Goal: Find contact information: Obtain details needed to contact an individual or organization

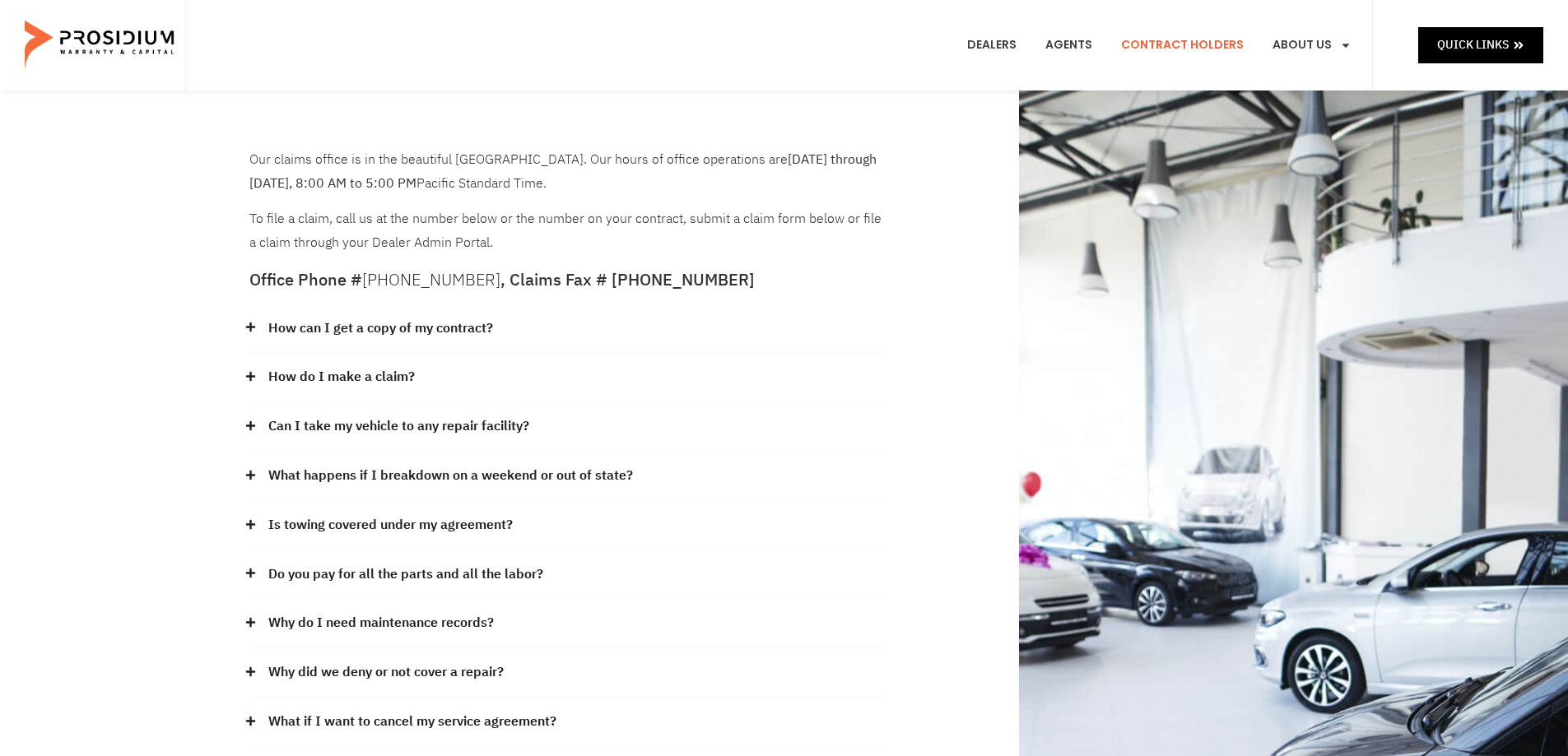
click at [251, 330] on icon at bounding box center [249, 326] width 9 height 9
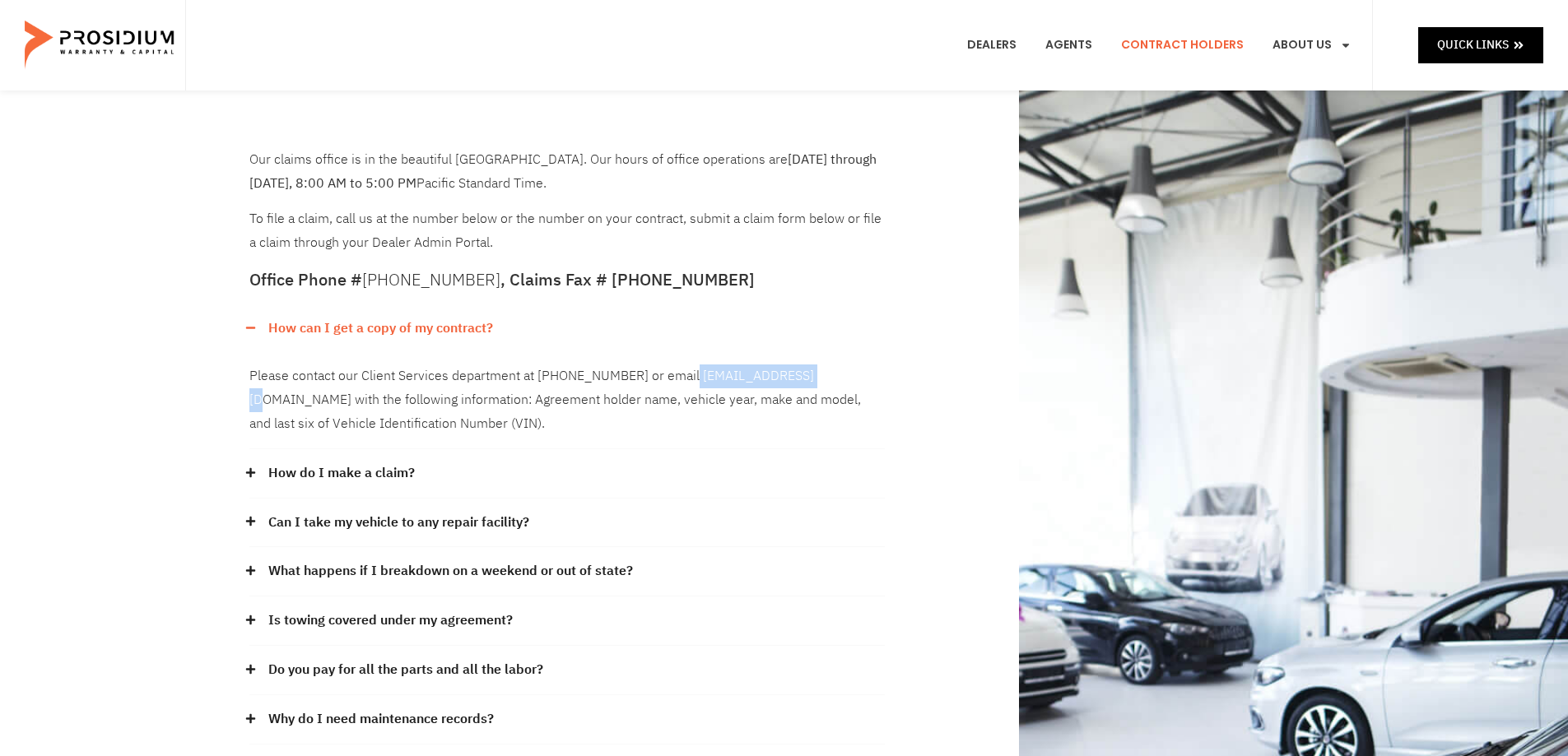
drag, startPoint x: 683, startPoint y: 376, endPoint x: 812, endPoint y: 382, distance: 129.1
click at [812, 382] on div "Please contact our Client Services department at [PHONE_NUMBER] or email [EMAIL…" at bounding box center [567, 400] width 636 height 96
click at [761, 413] on div "Please contact our Client Services department at [PHONE_NUMBER] or email [EMAIL…" at bounding box center [567, 400] width 636 height 96
drag, startPoint x: 686, startPoint y: 374, endPoint x: 814, endPoint y: 386, distance: 128.6
click at [814, 386] on div "Please contact our Client Services department at (360) 848-7922 or email admin@…" at bounding box center [567, 400] width 636 height 96
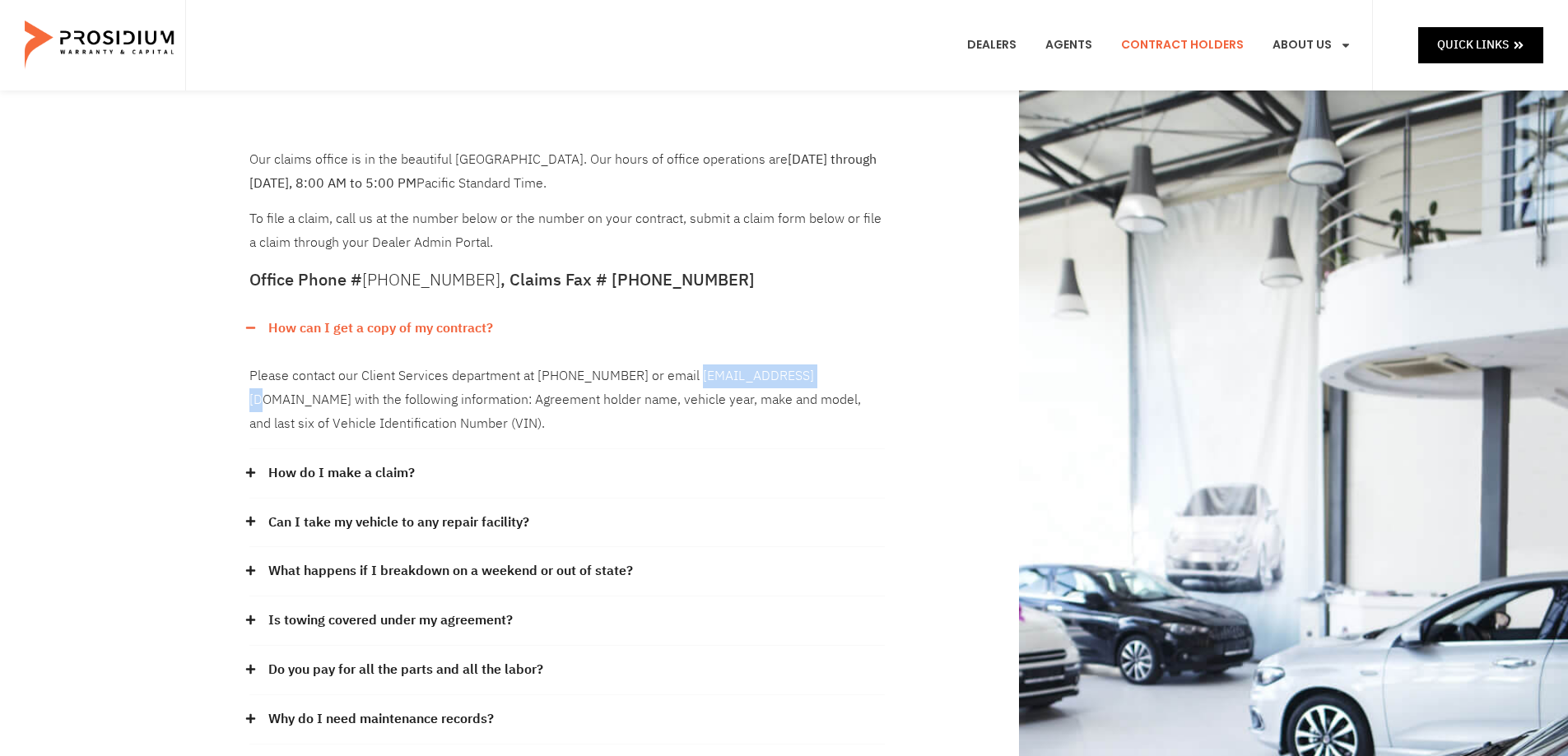
copy div "admin@pwcteam.com"
click at [252, 522] on icon at bounding box center [249, 521] width 9 height 9
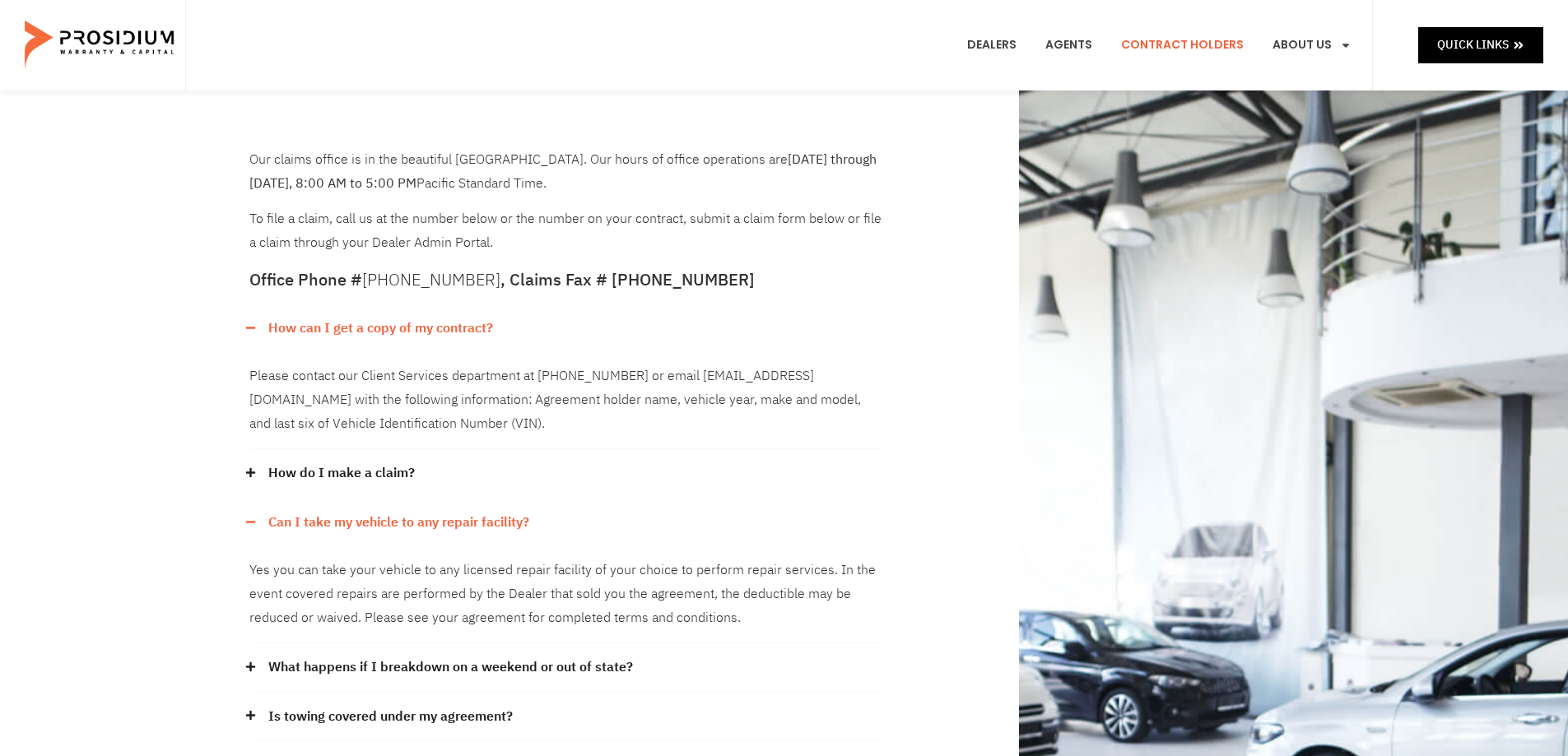
click at [248, 672] on icon at bounding box center [250, 667] width 11 height 11
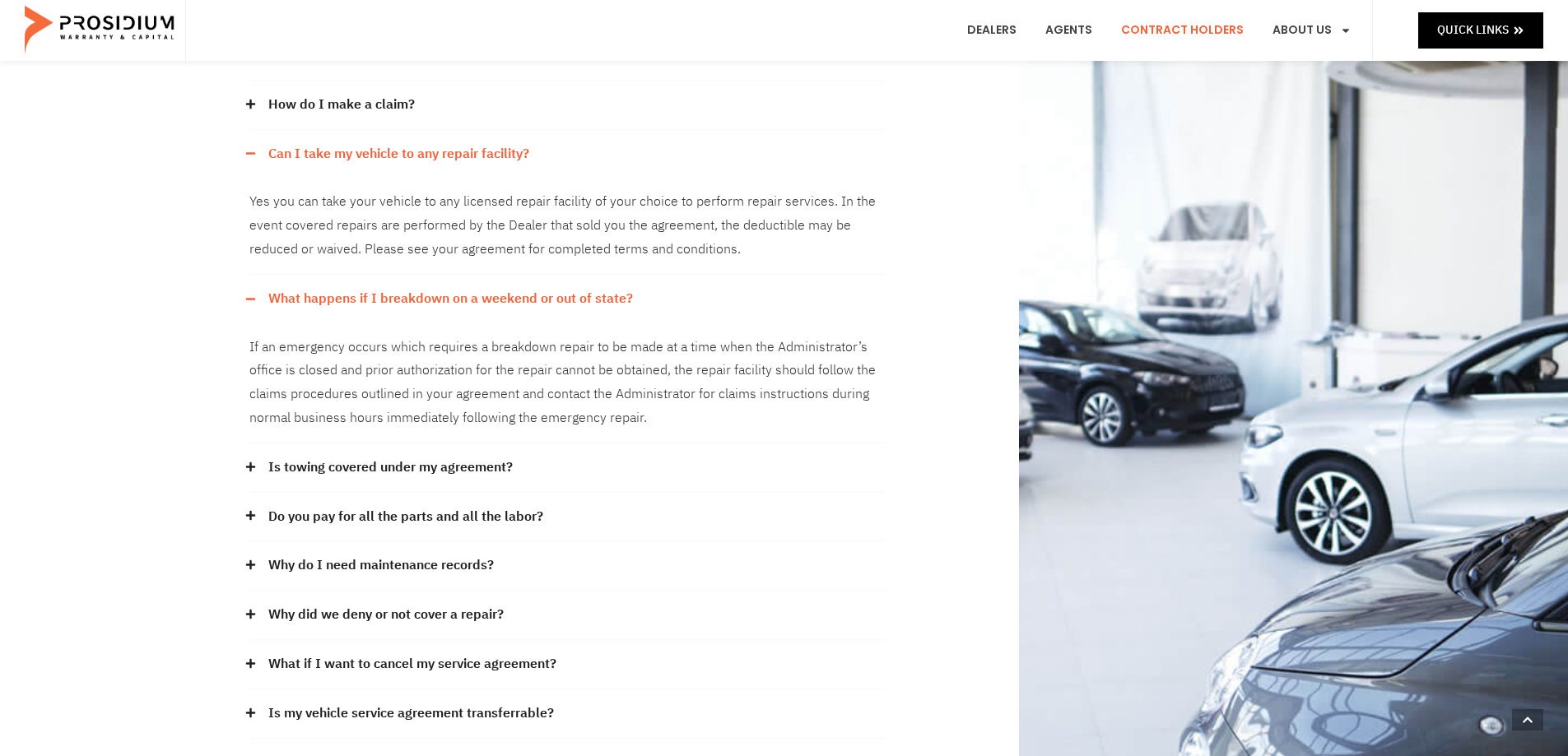
scroll to position [380, 0]
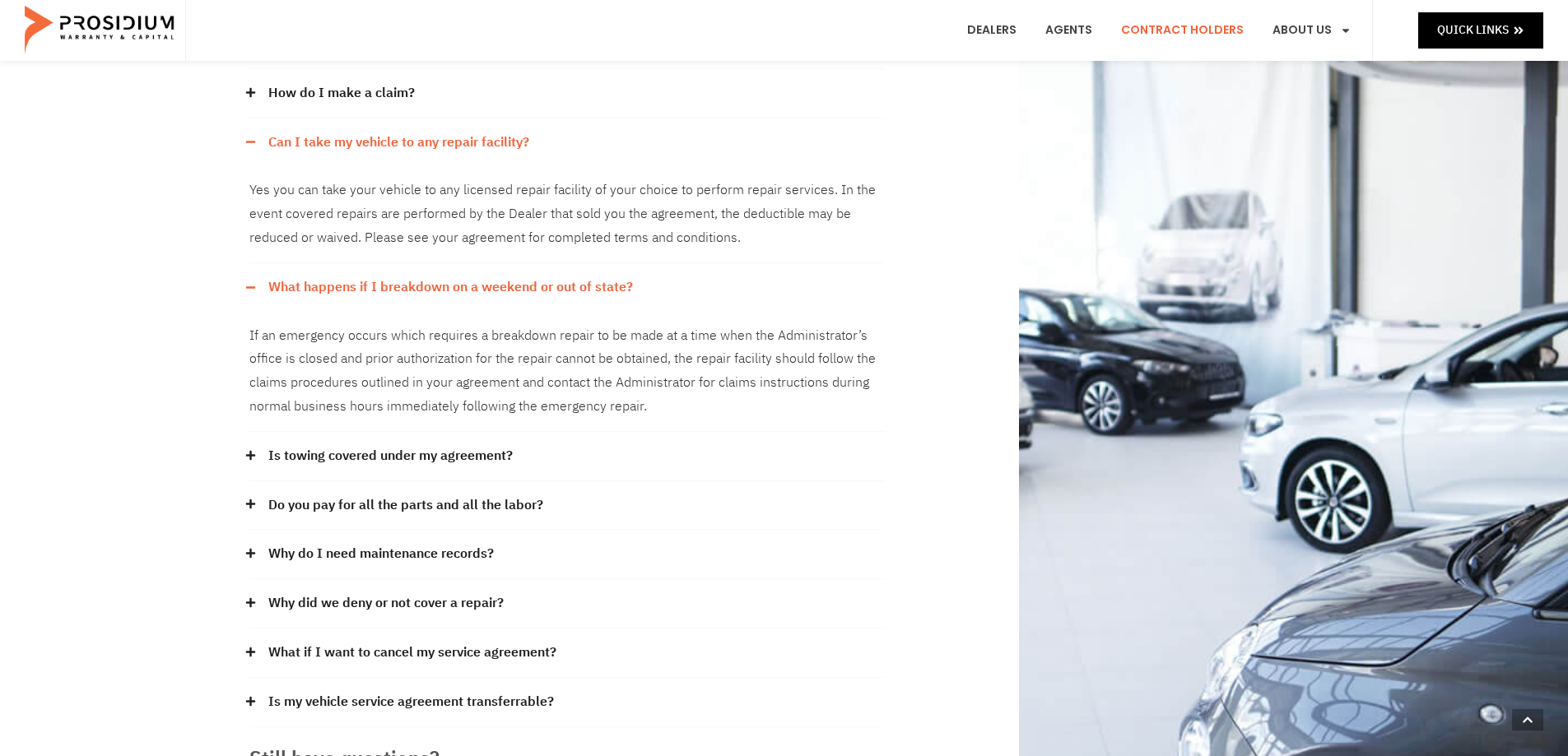
click at [246, 459] on icon at bounding box center [250, 455] width 11 height 11
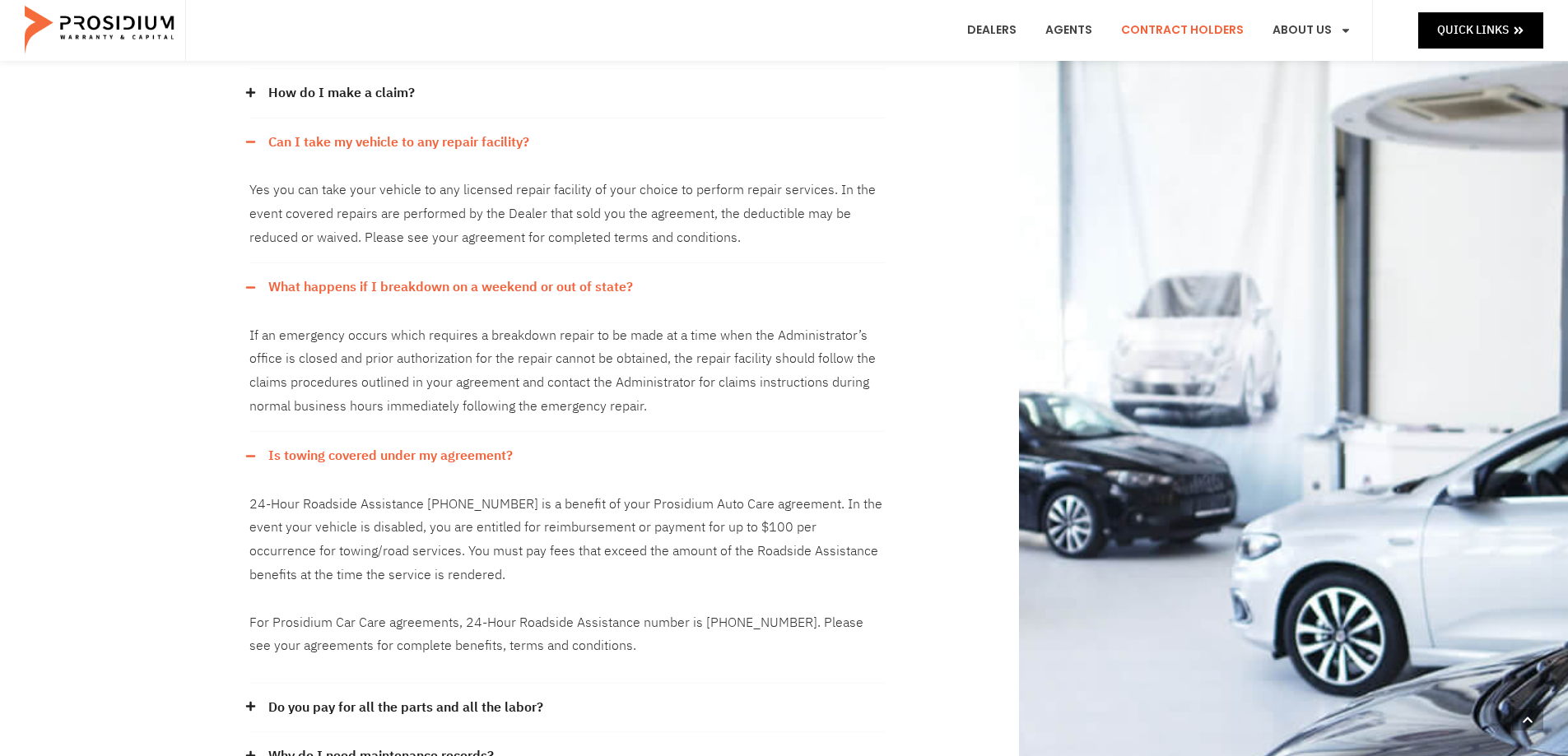
click at [249, 709] on icon at bounding box center [249, 706] width 9 height 9
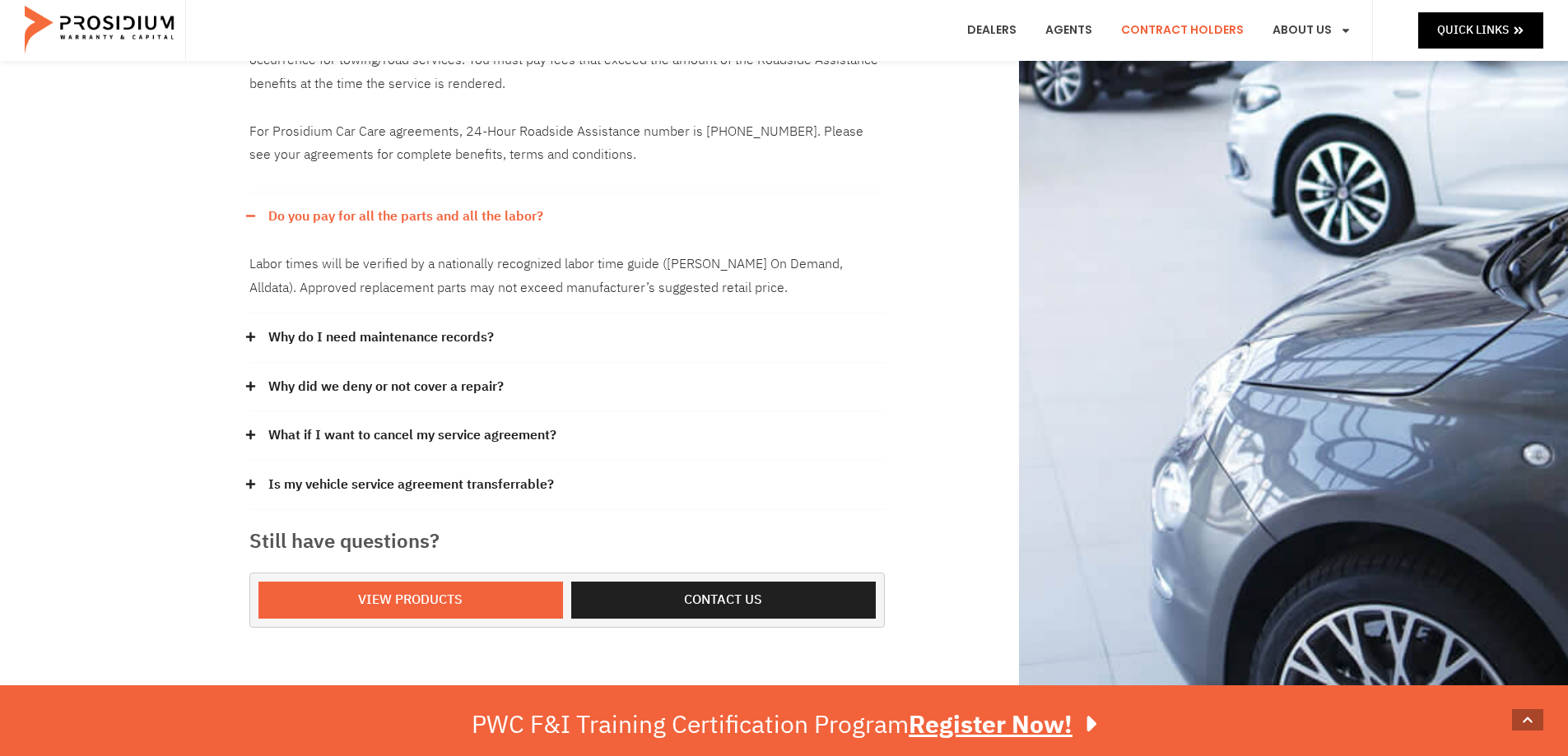
scroll to position [876, 0]
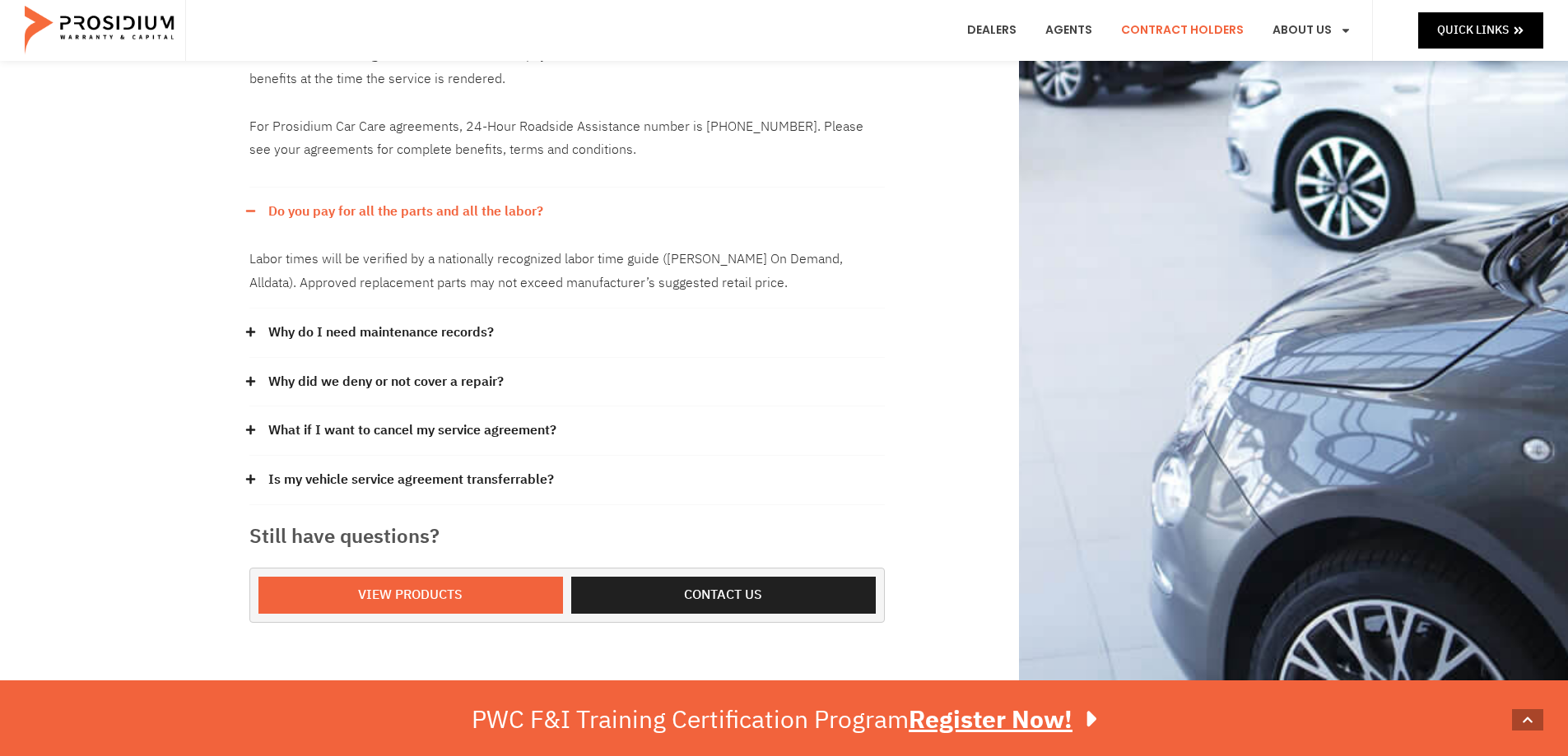
click at [249, 334] on icon at bounding box center [249, 332] width 9 height 9
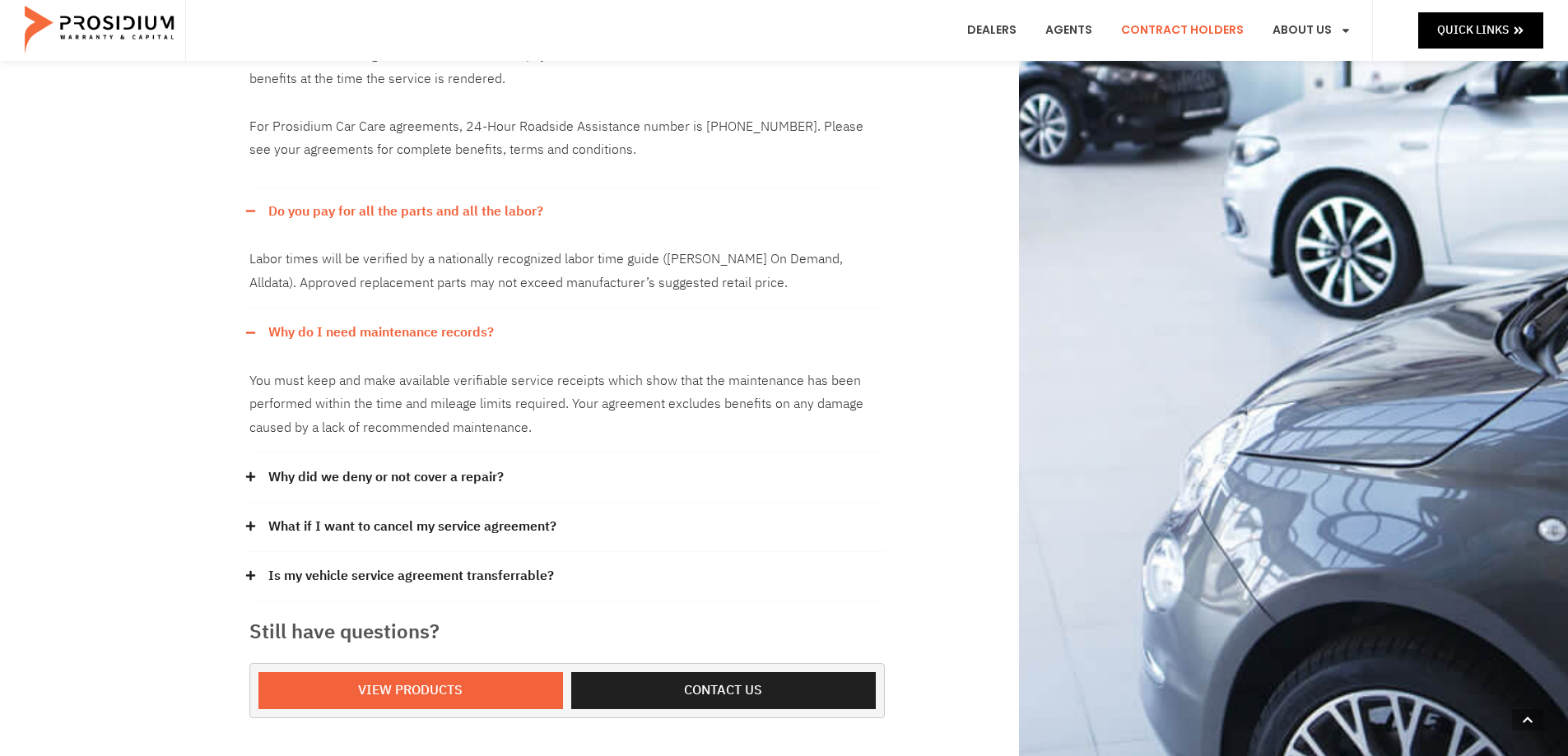
click at [246, 479] on icon at bounding box center [250, 477] width 11 height 11
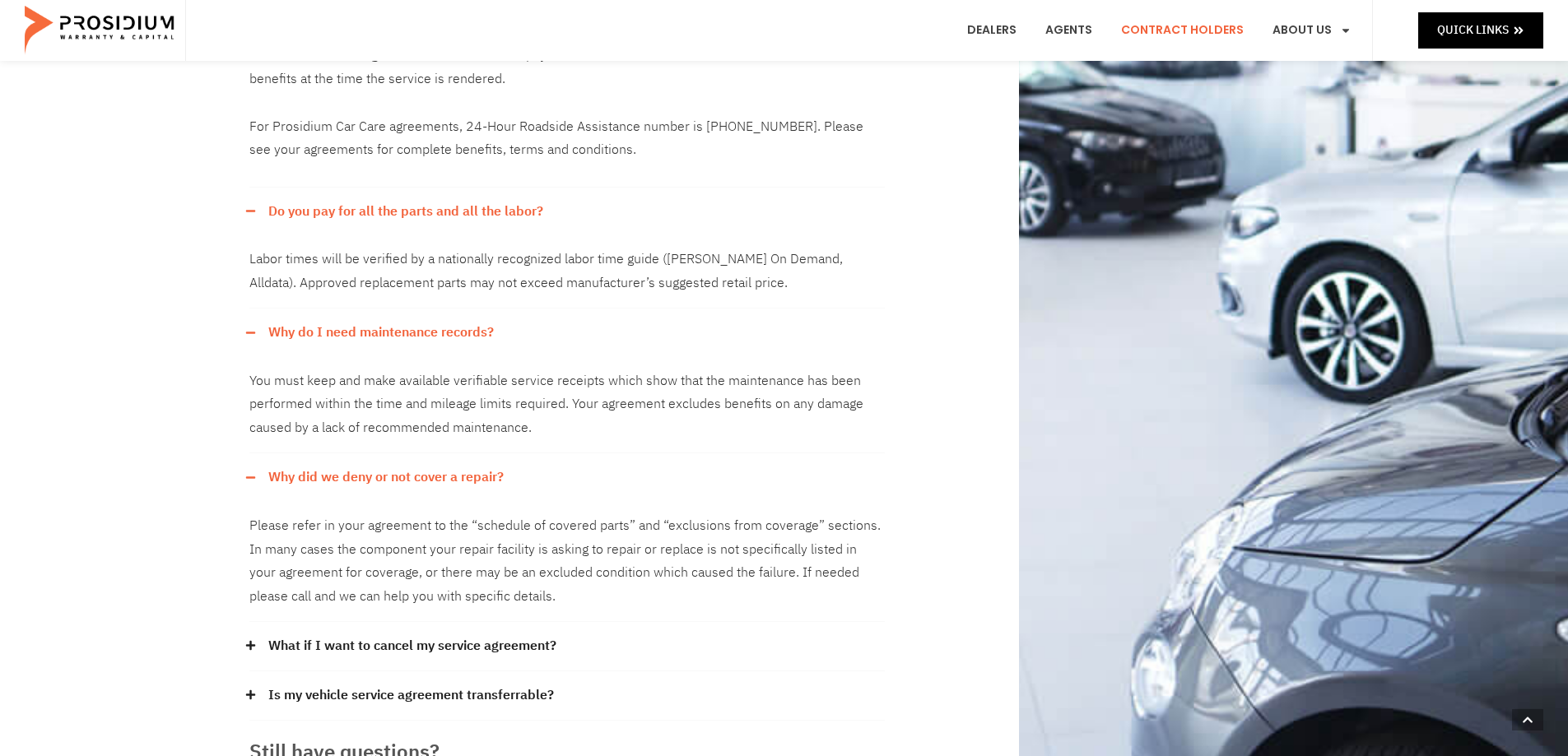
click at [242, 648] on div "Our claims office is in the beautiful Pacific Northwest. Our hours of office op…" at bounding box center [568, 54] width 652 height 1583
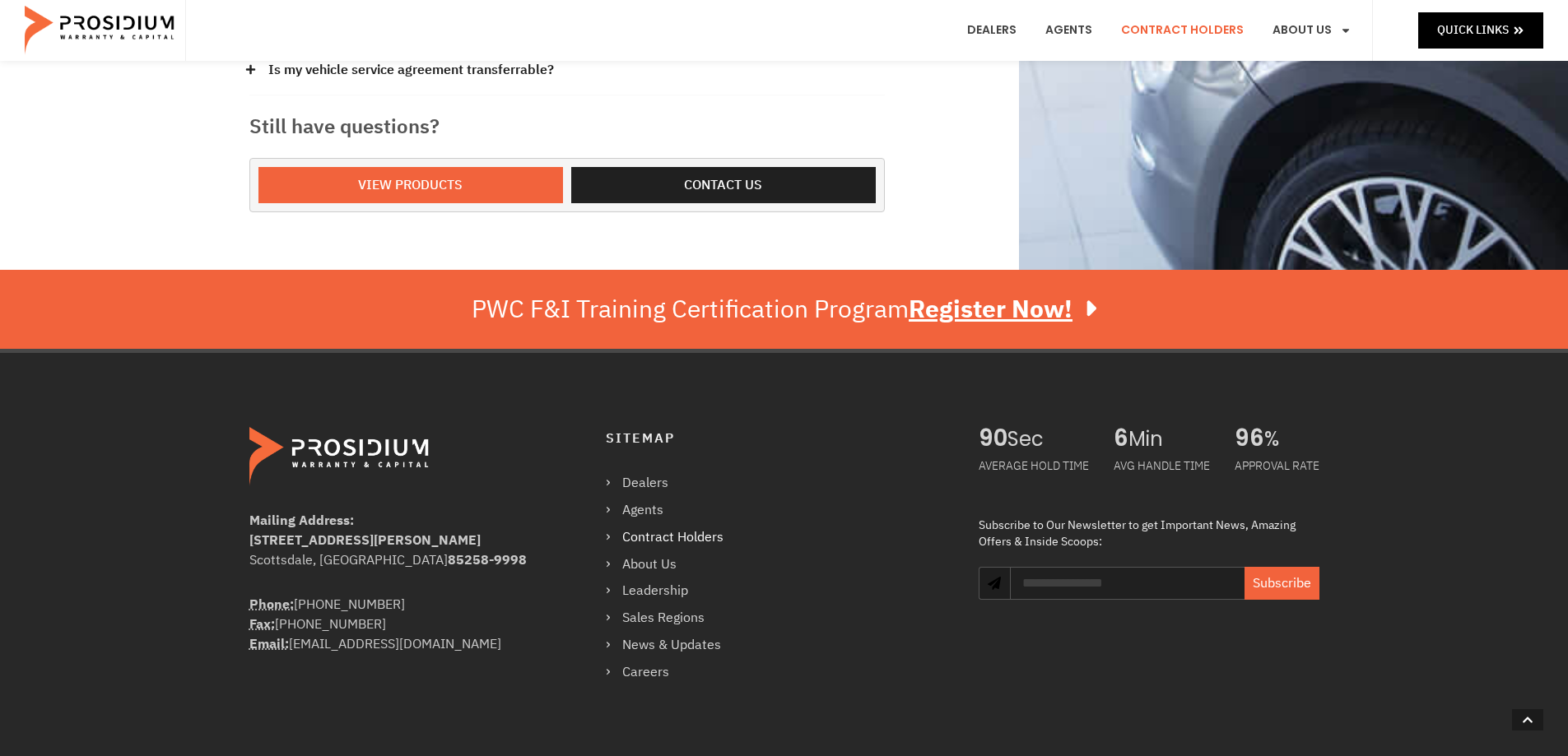
scroll to position [1521, 0]
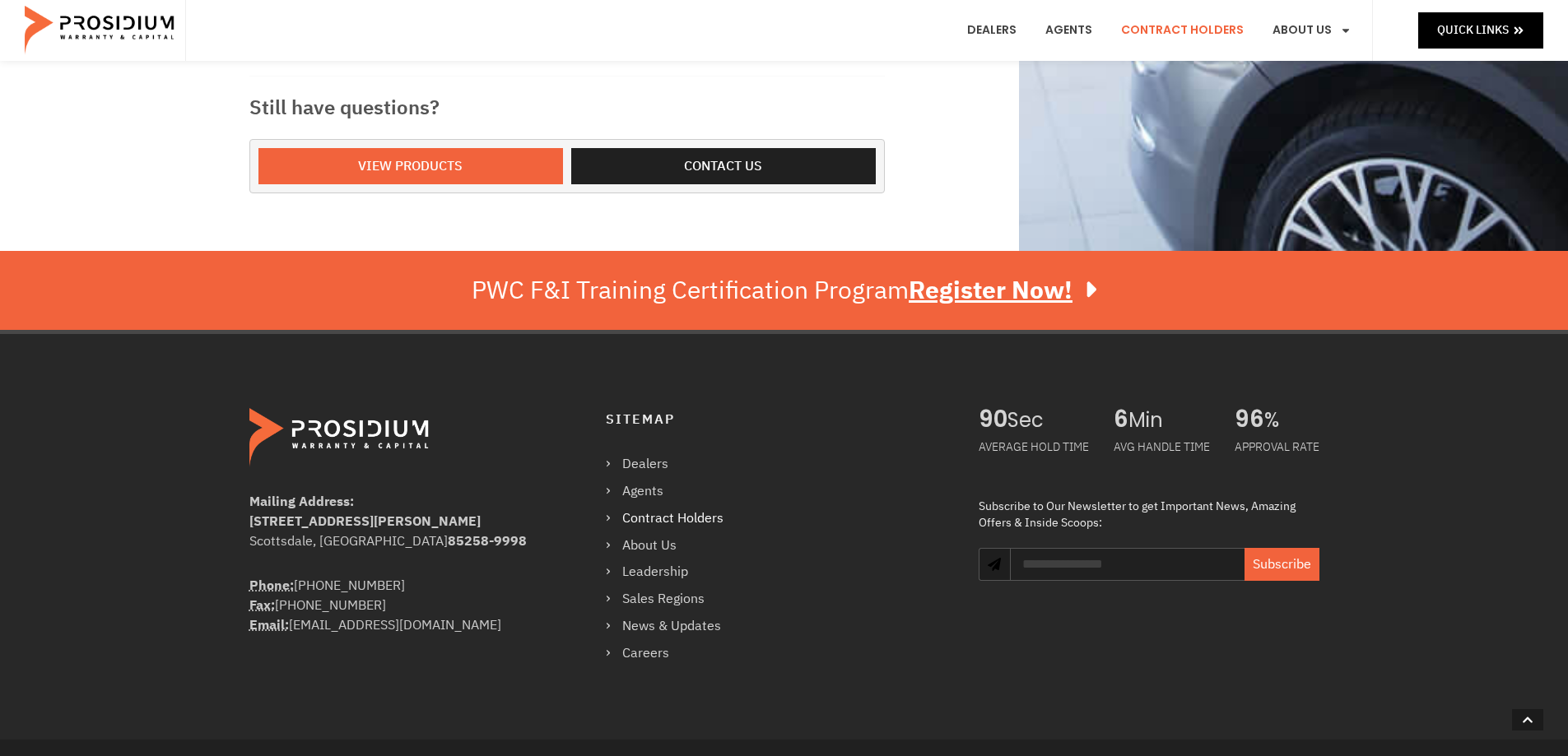
click at [710, 516] on link "Contract Holders" at bounding box center [672, 518] width 134 height 24
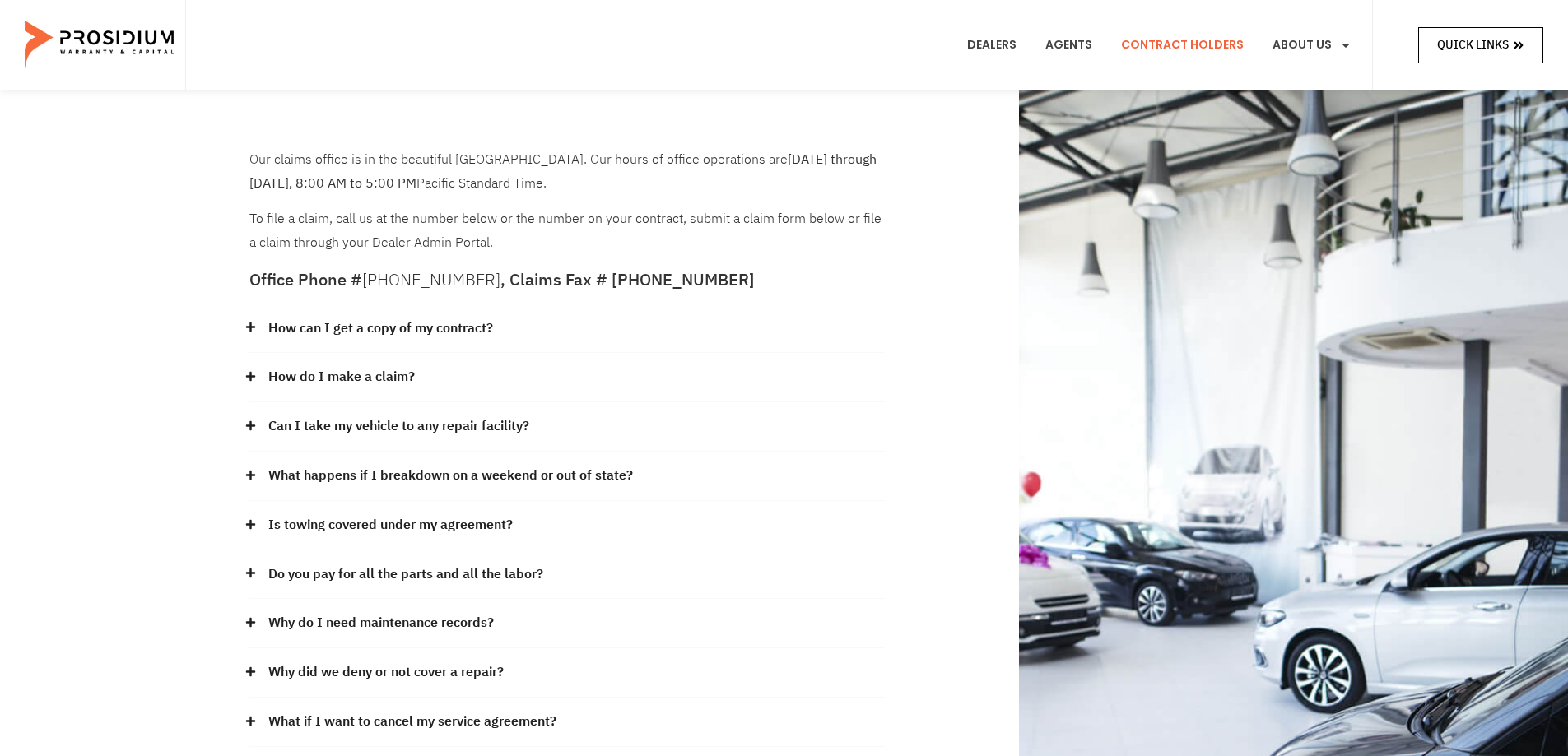
click at [1481, 40] on span "Quick Links" at bounding box center [1473, 45] width 72 height 20
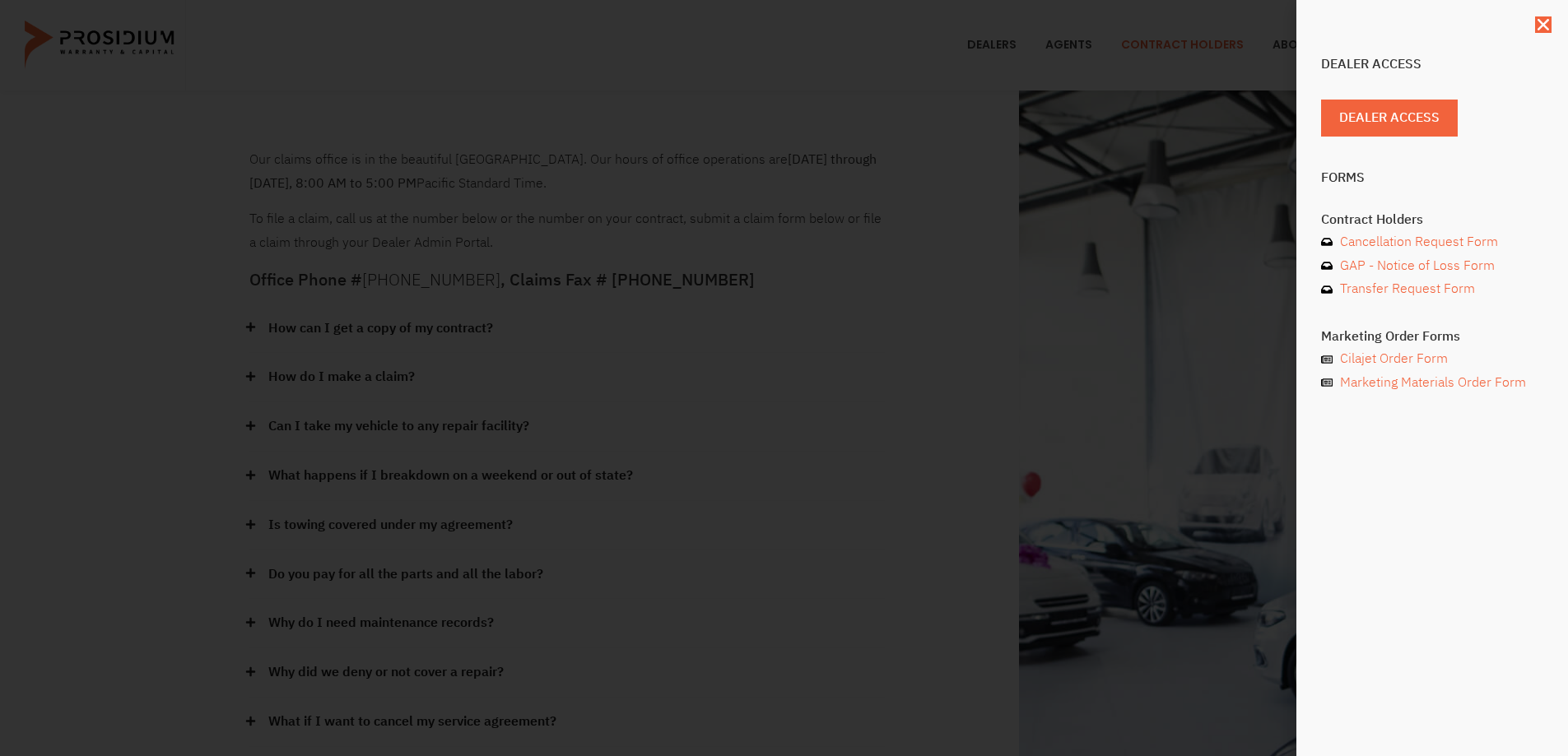
click at [1187, 52] on div "Dealer Access Dealer Access Forms Contract Holders Cancellation Request Form GA…" at bounding box center [784, 378] width 1568 height 756
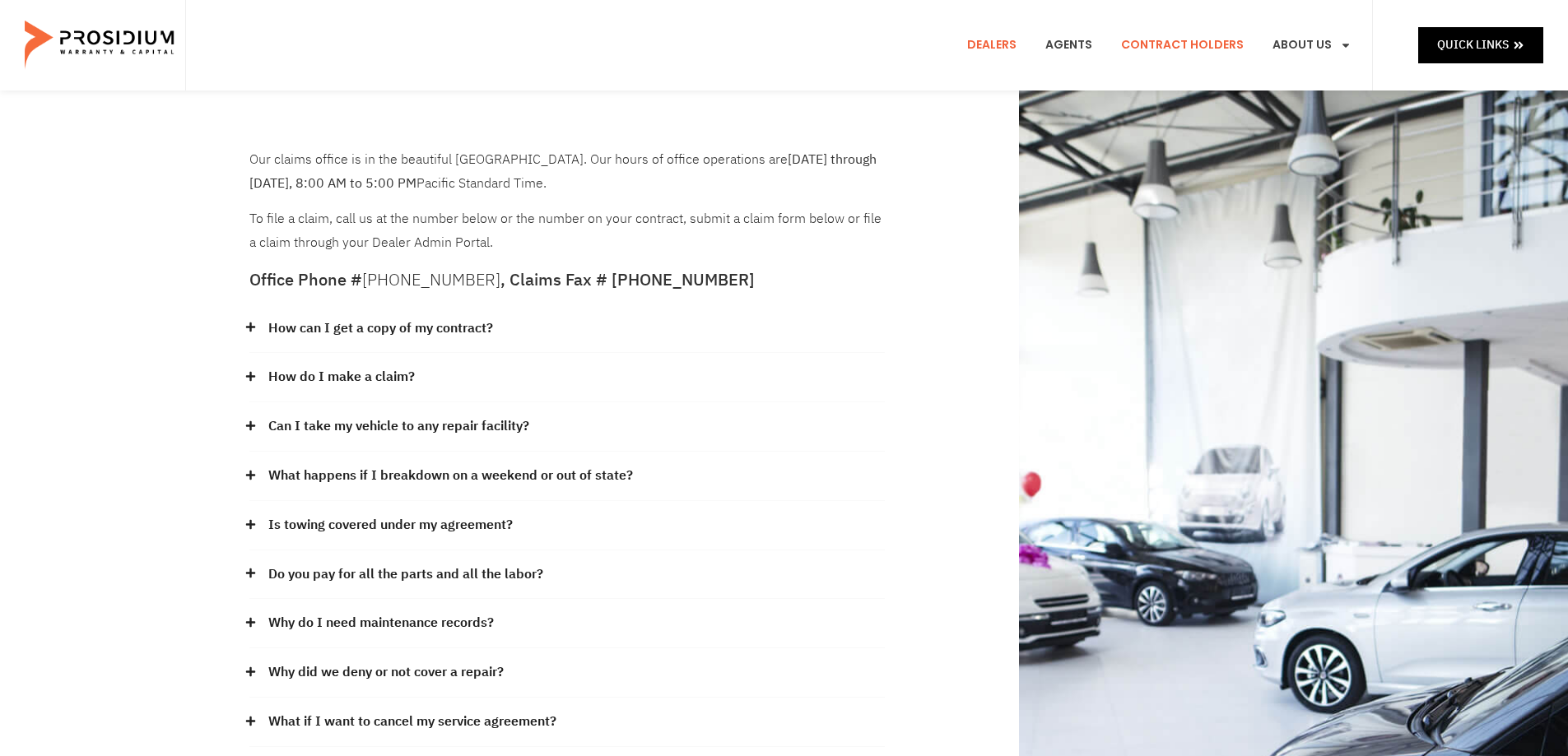
click at [1002, 49] on link "Dealers" at bounding box center [992, 45] width 74 height 61
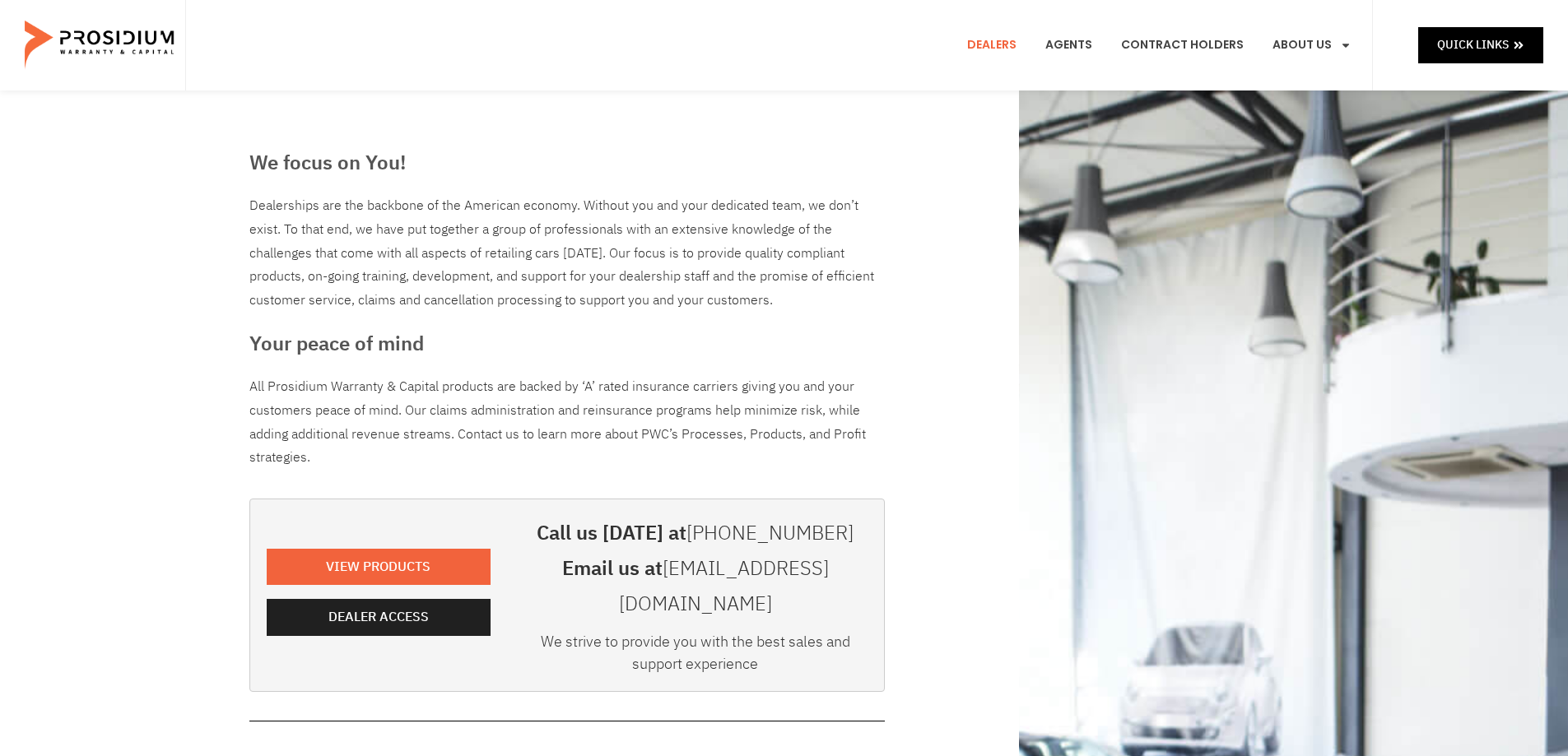
click at [768, 47] on div "Dealers Agents Contract Holders About Us Products News & Updates Leadership Car…" at bounding box center [779, 45] width 1188 height 90
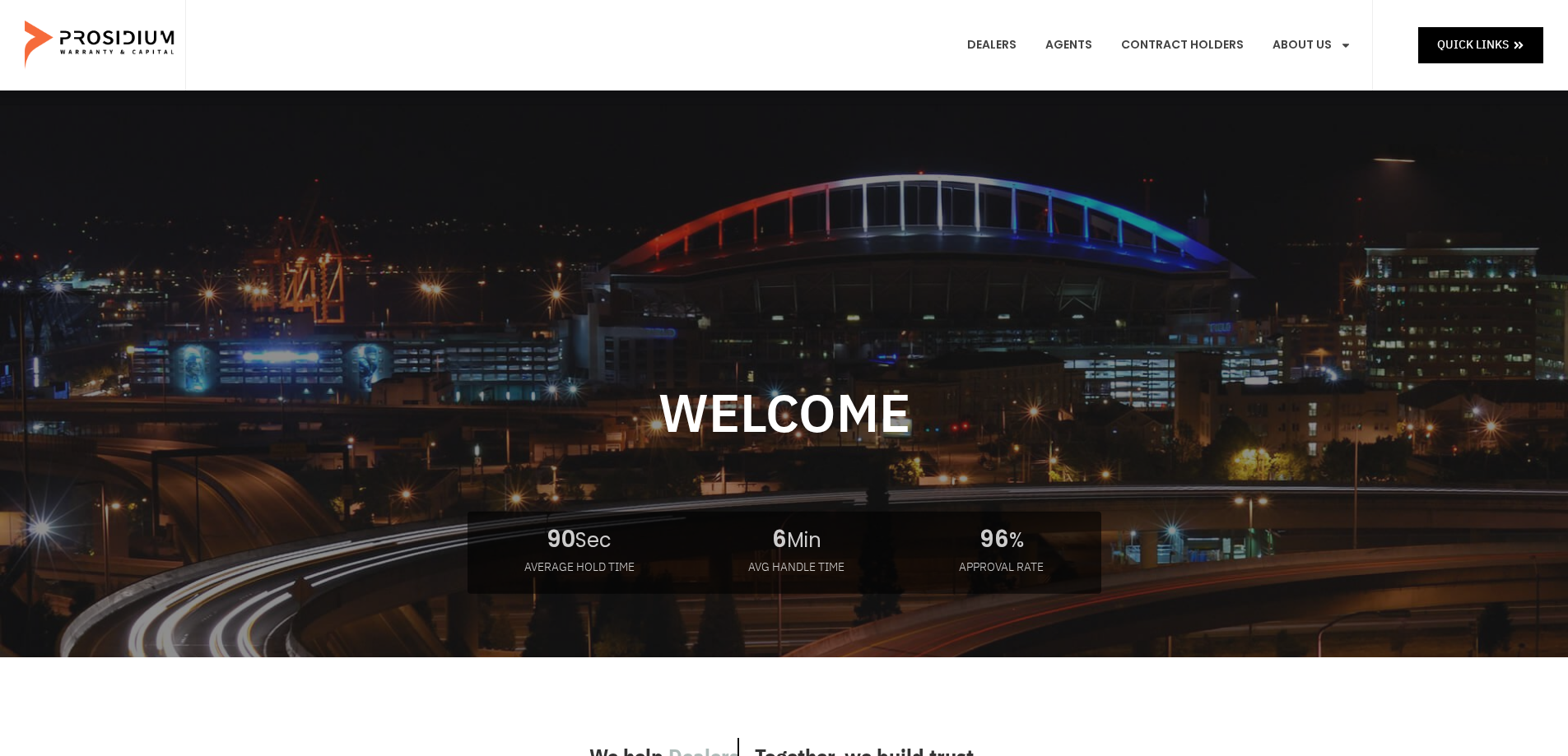
click at [734, 79] on div "Dealers Agents Contract Holders About Us Products News & Updates Leadership Car…" at bounding box center [779, 45] width 1188 height 90
